Goal: Task Accomplishment & Management: Manage account settings

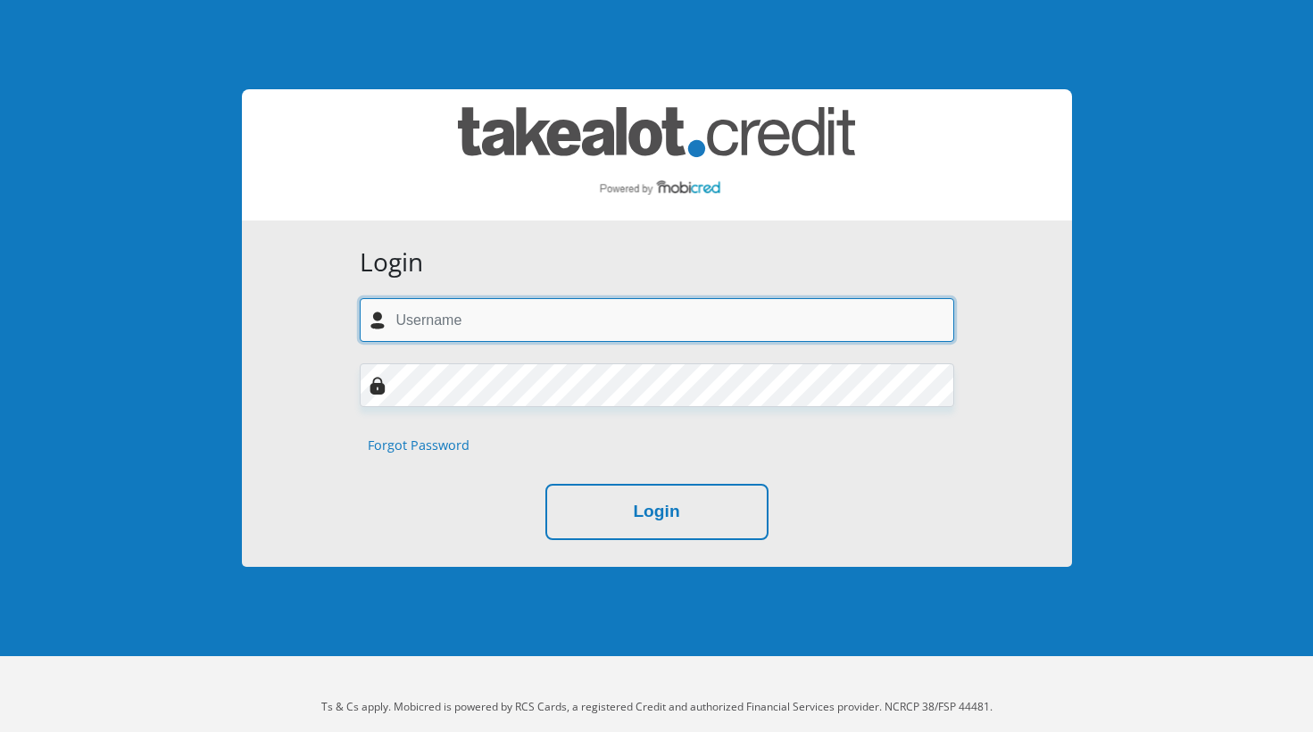
click at [485, 336] on input "text" at bounding box center [657, 320] width 594 height 44
click at [488, 316] on input "text" at bounding box center [657, 320] width 594 height 44
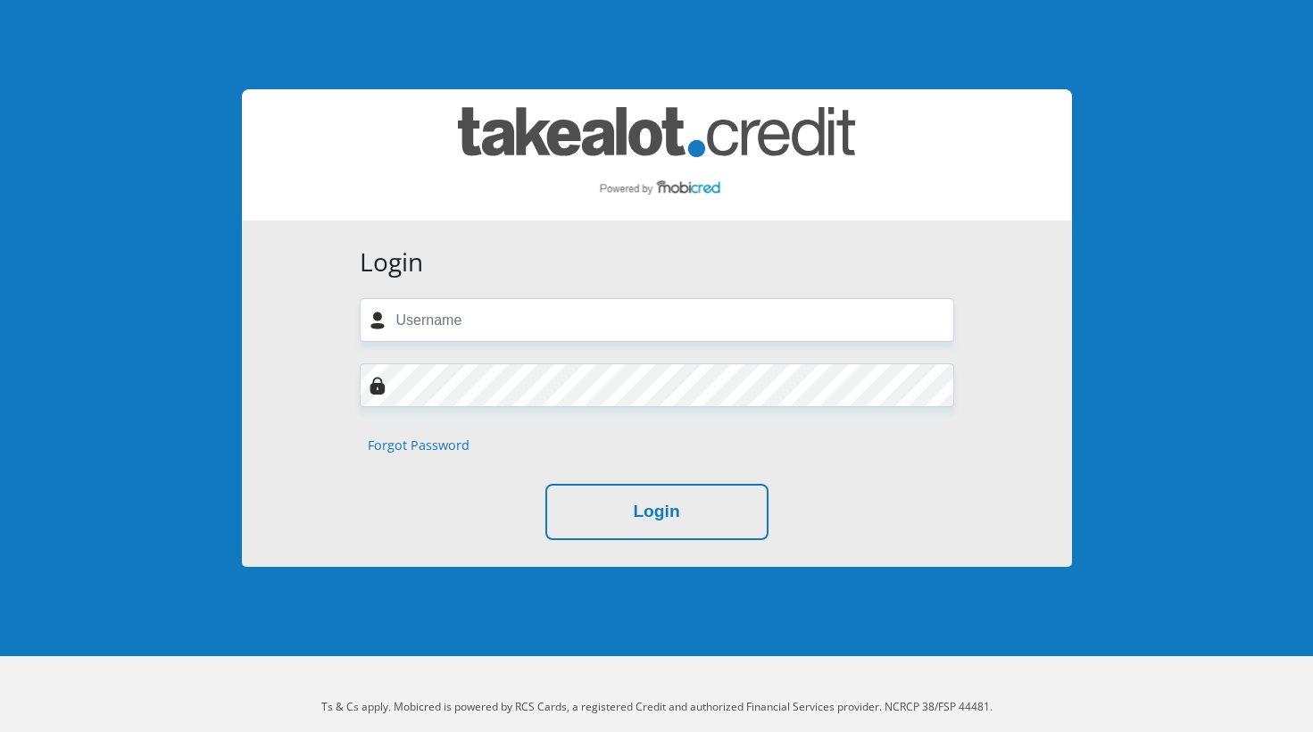
type input "hannahrobbertse30@gmail.com"
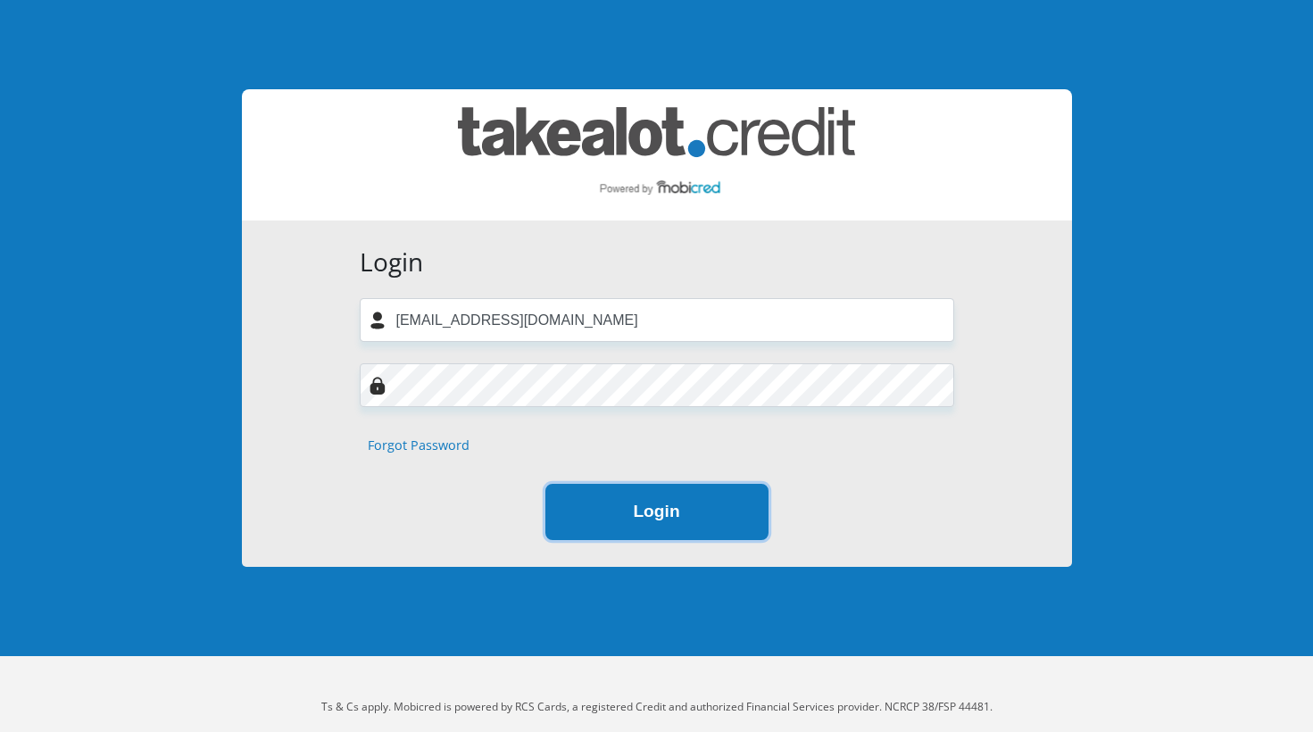
click at [651, 526] on button "Login" at bounding box center [656, 512] width 223 height 56
